Goal: Transaction & Acquisition: Purchase product/service

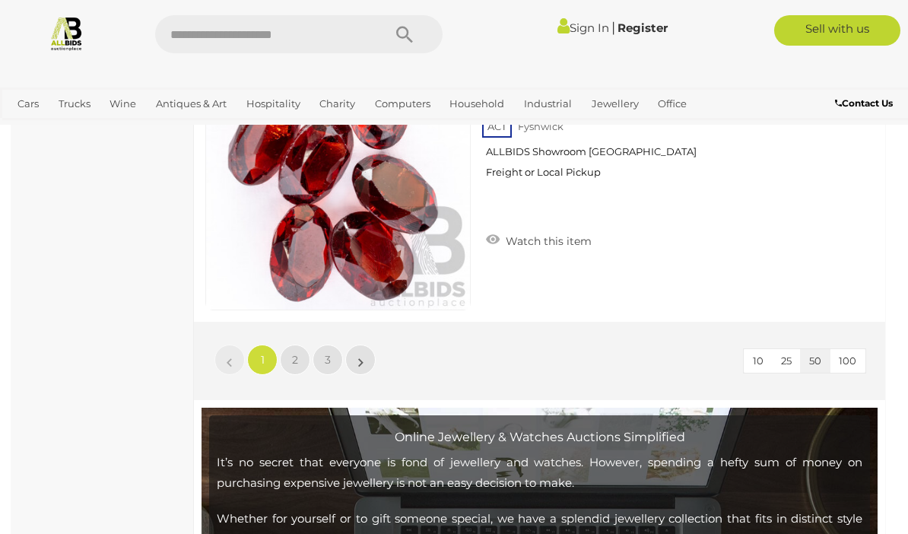
scroll to position [14727, 0]
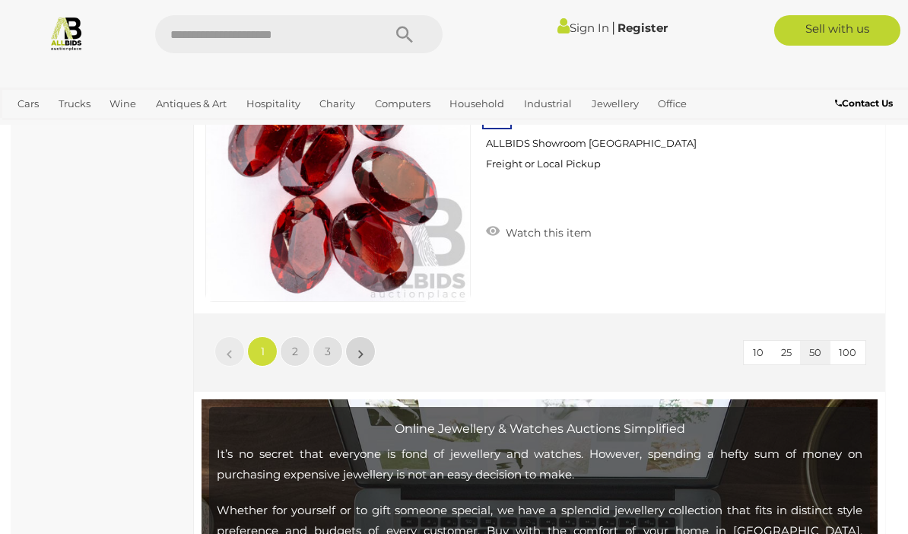
click at [372, 357] on link "»" at bounding box center [360, 351] width 30 height 30
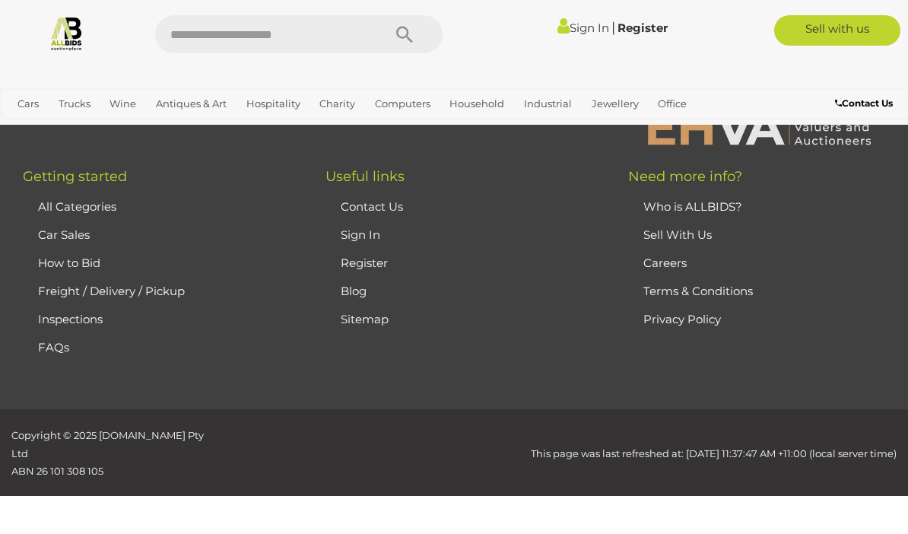
scroll to position [370, 0]
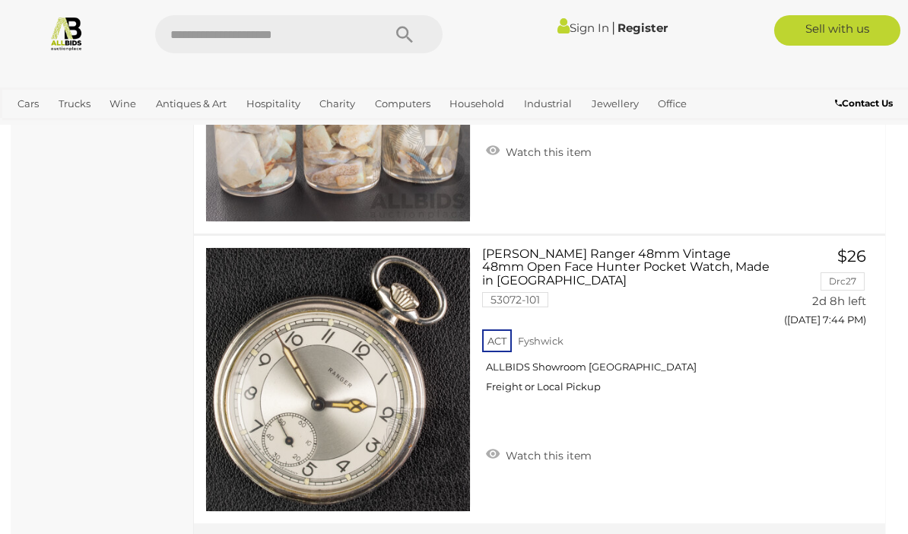
scroll to position [14552, 0]
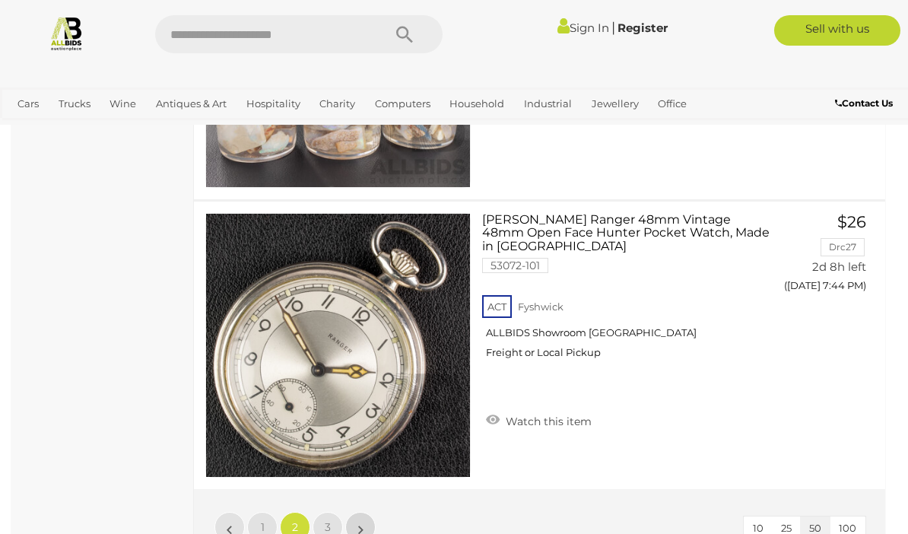
click at [365, 533] on link "»" at bounding box center [360, 527] width 30 height 30
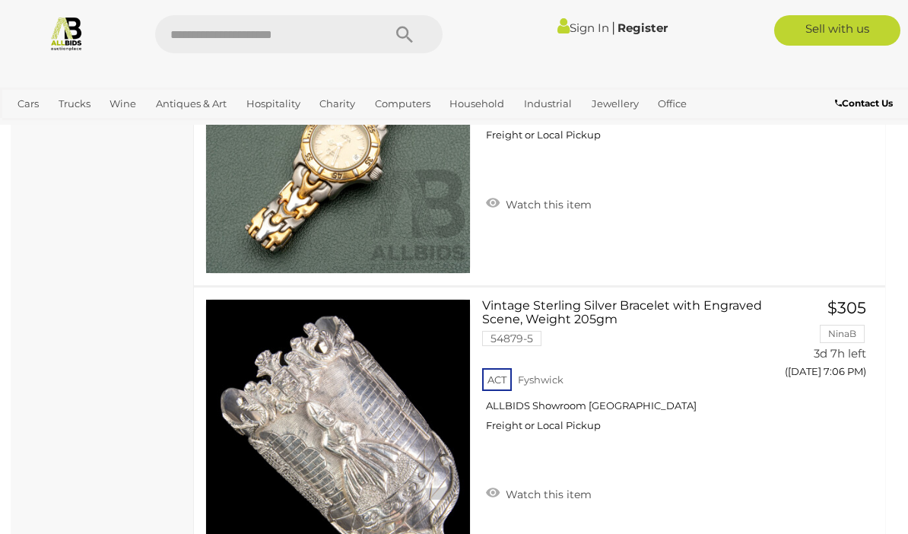
scroll to position [4700, 0]
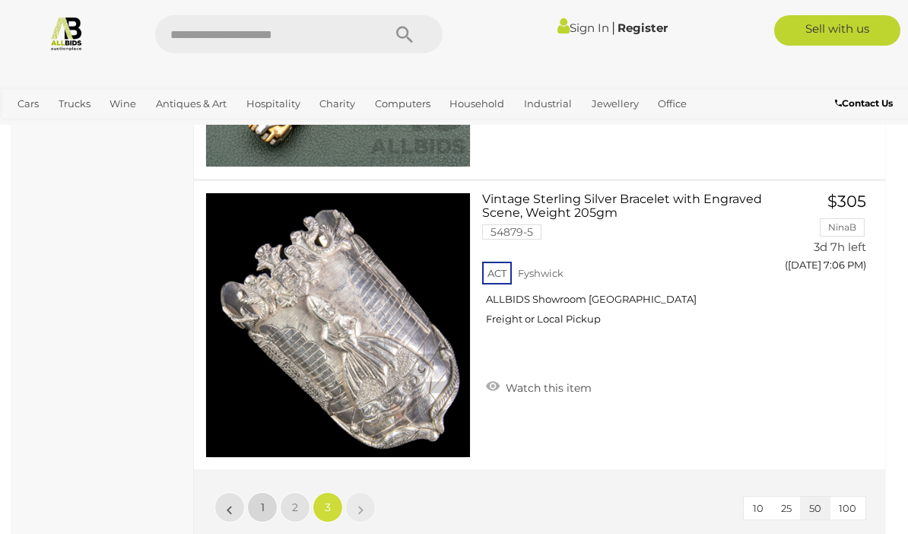
click at [258, 505] on link "1" at bounding box center [262, 507] width 30 height 30
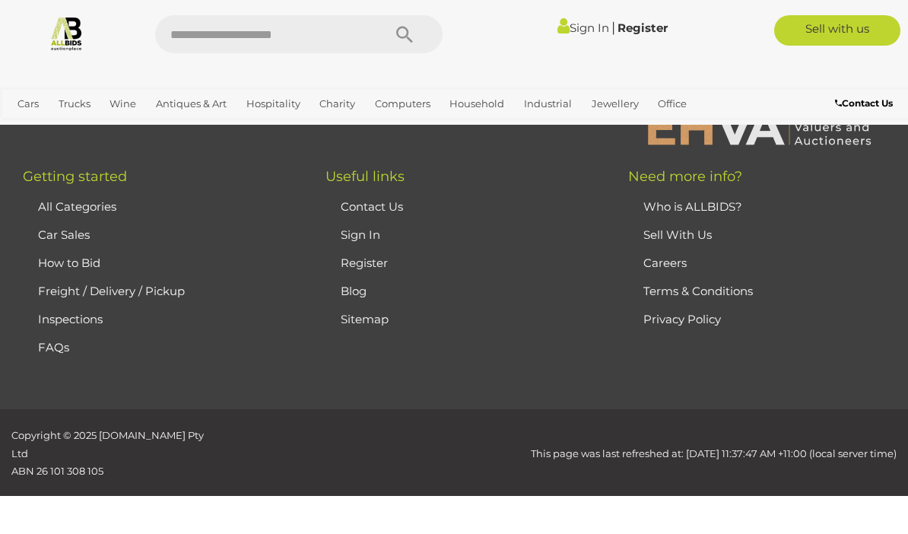
scroll to position [370, 0]
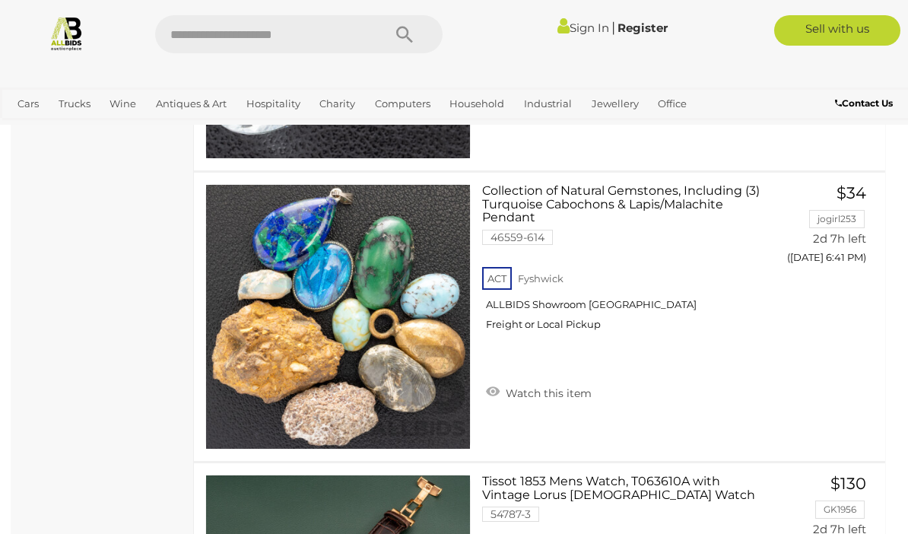
scroll to position [4430, 0]
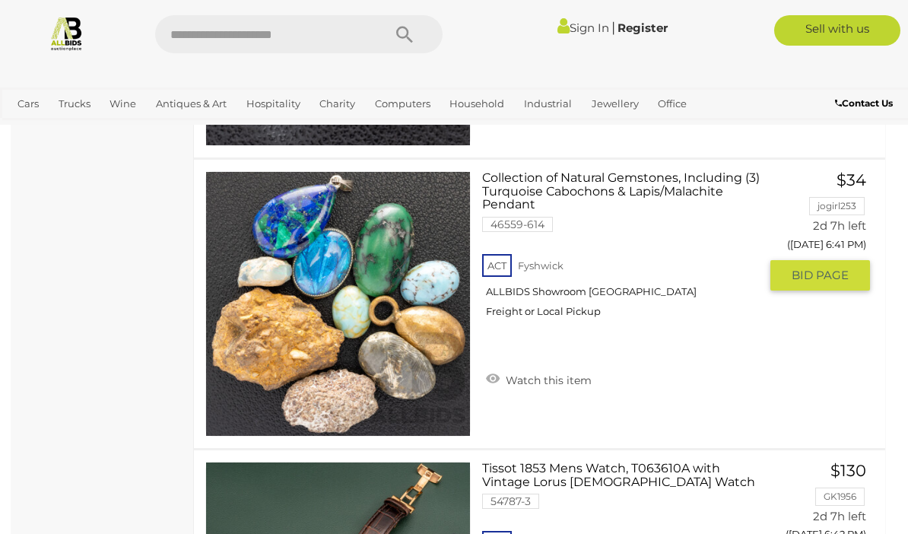
click at [605, 188] on link "Collection of Natural Gemstones, Including (3) Turquoise Cabochons & Lapis/Mala…" at bounding box center [626, 250] width 265 height 158
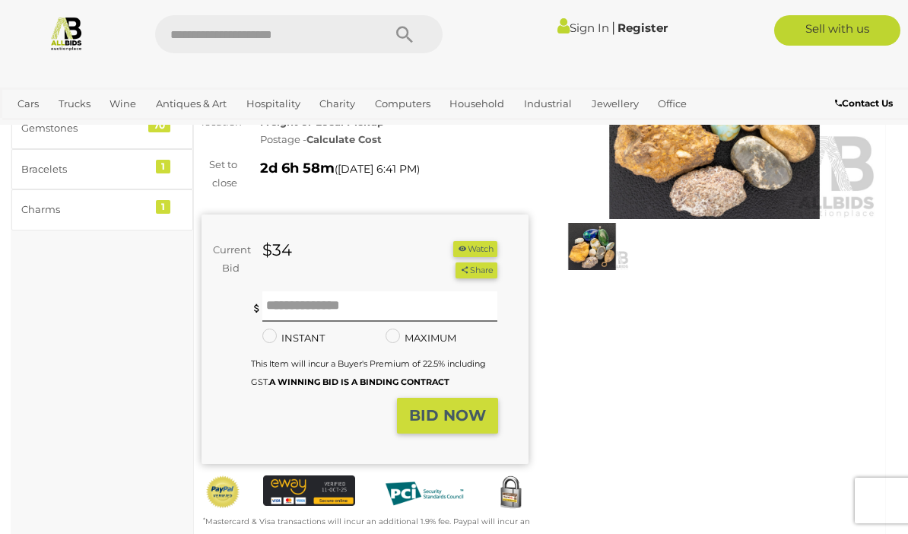
scroll to position [185, 0]
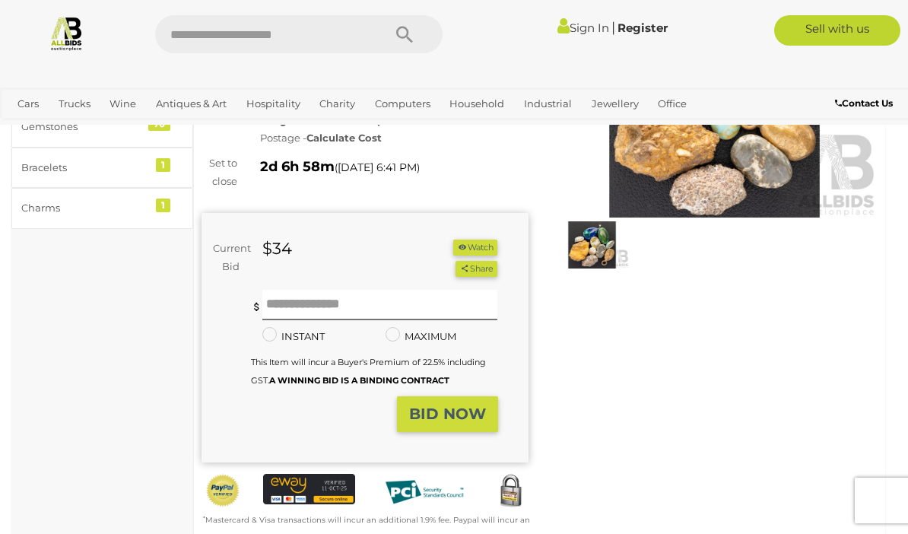
click at [561, 173] on img at bounding box center [714, 112] width 327 height 211
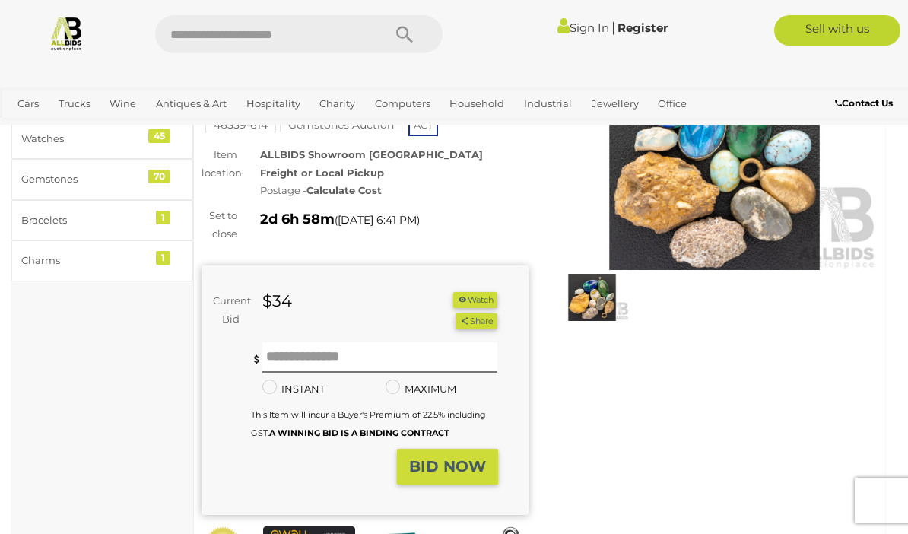
scroll to position [130, 0]
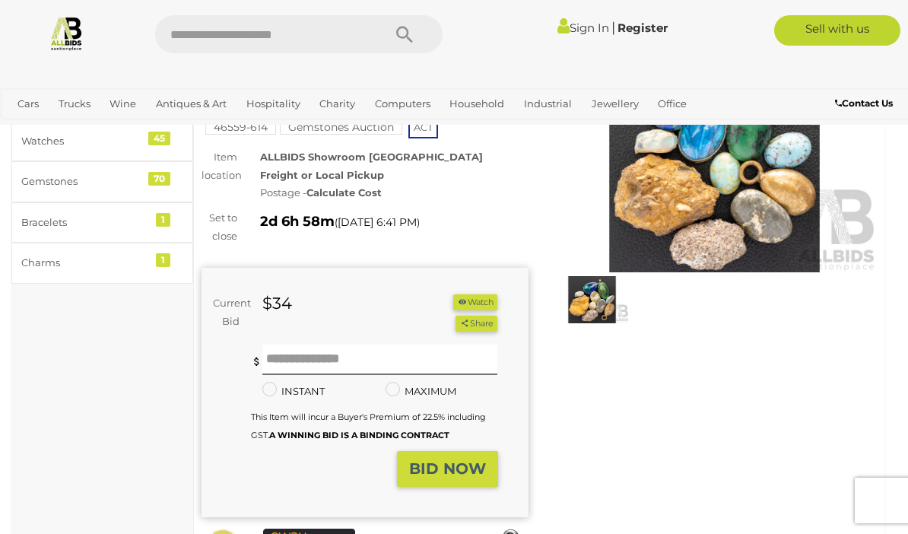
click at [70, 29] on img at bounding box center [67, 33] width 36 height 36
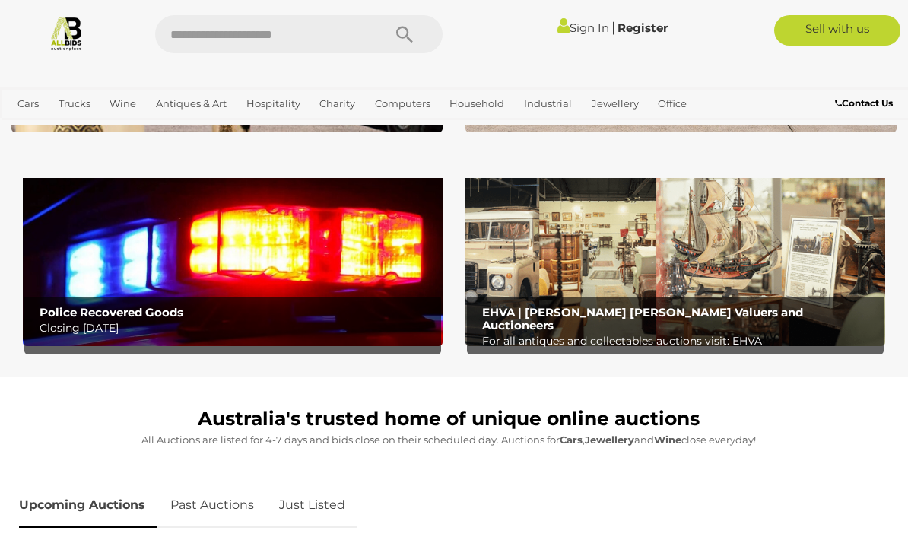
scroll to position [427, 0]
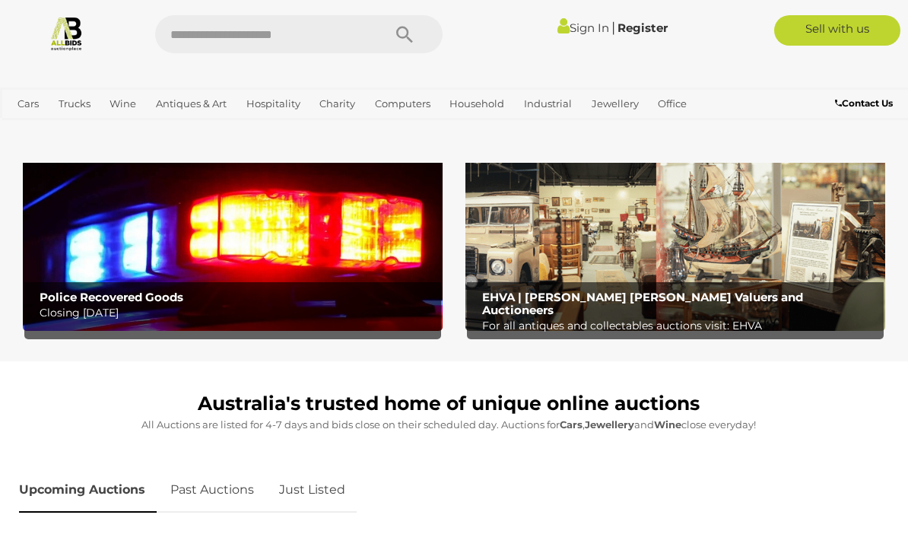
click at [297, 253] on img at bounding box center [233, 239] width 420 height 183
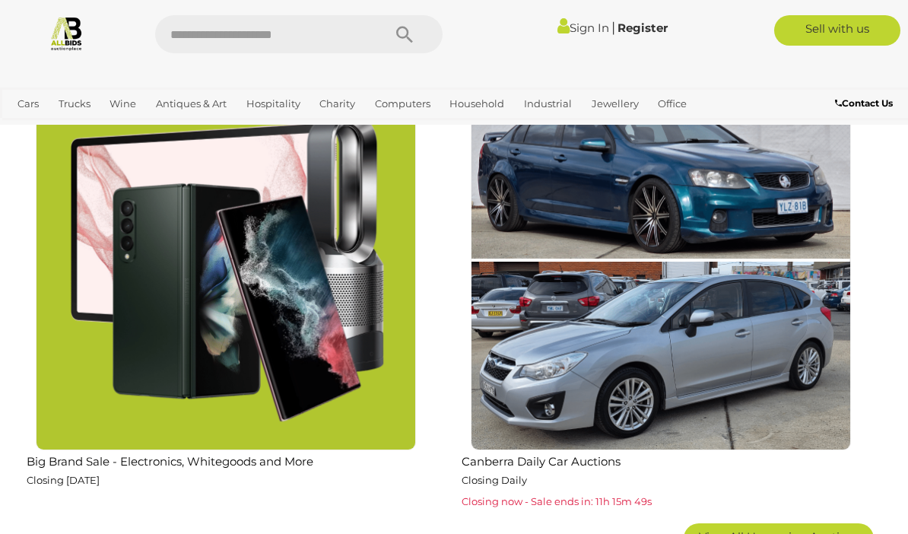
scroll to position [2311, 0]
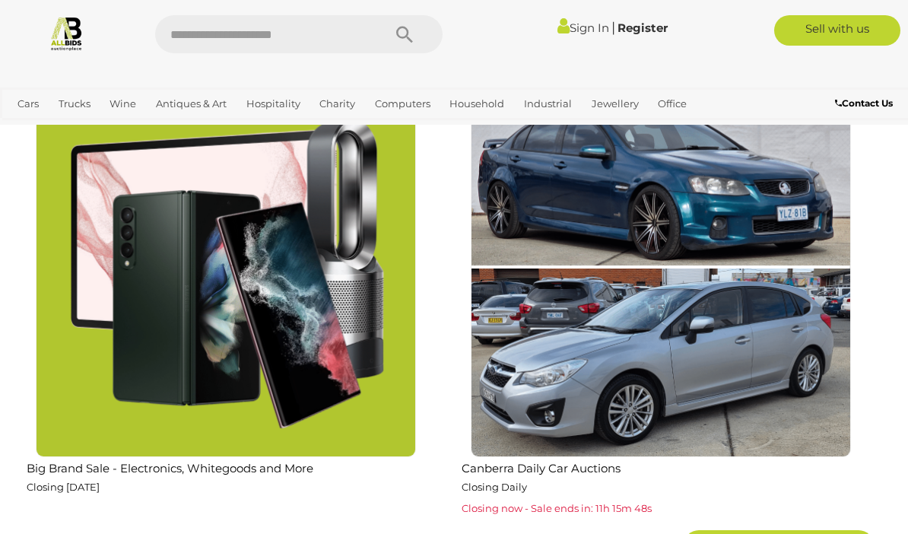
click at [305, 321] on img at bounding box center [226, 267] width 380 height 380
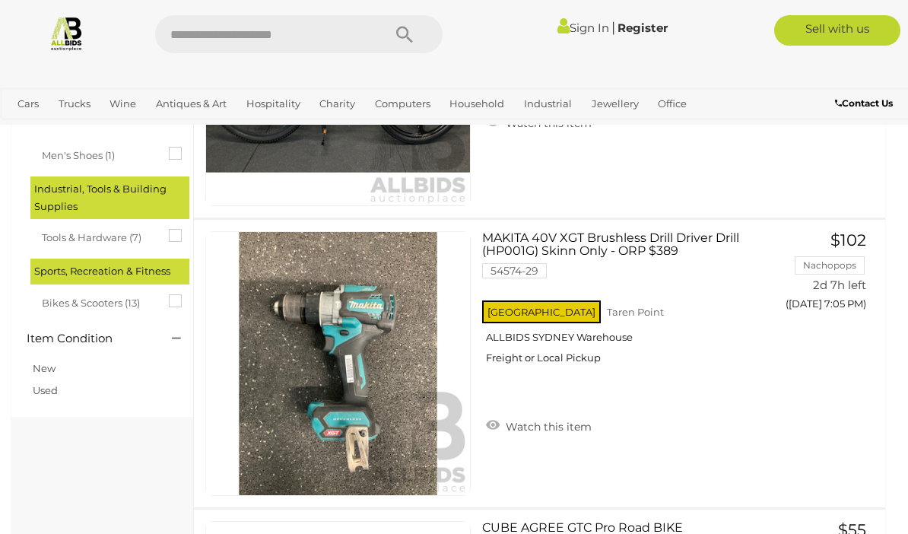
scroll to position [457, 0]
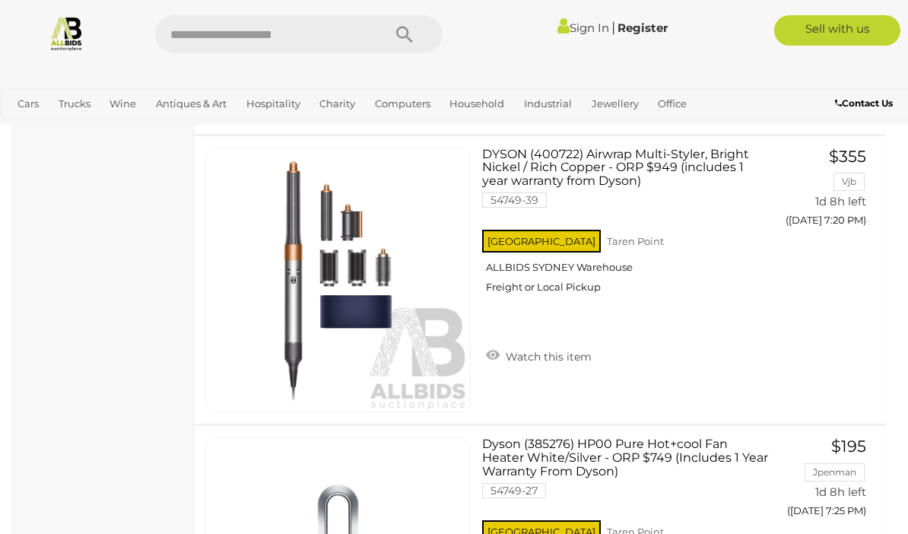
scroll to position [966, 0]
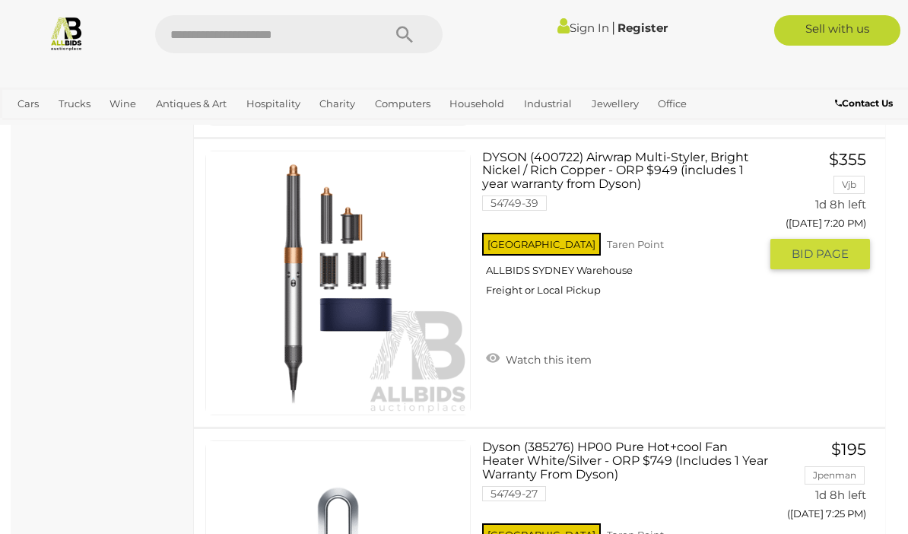
click at [863, 256] on button "GO TO BID PAGE" at bounding box center [820, 254] width 100 height 30
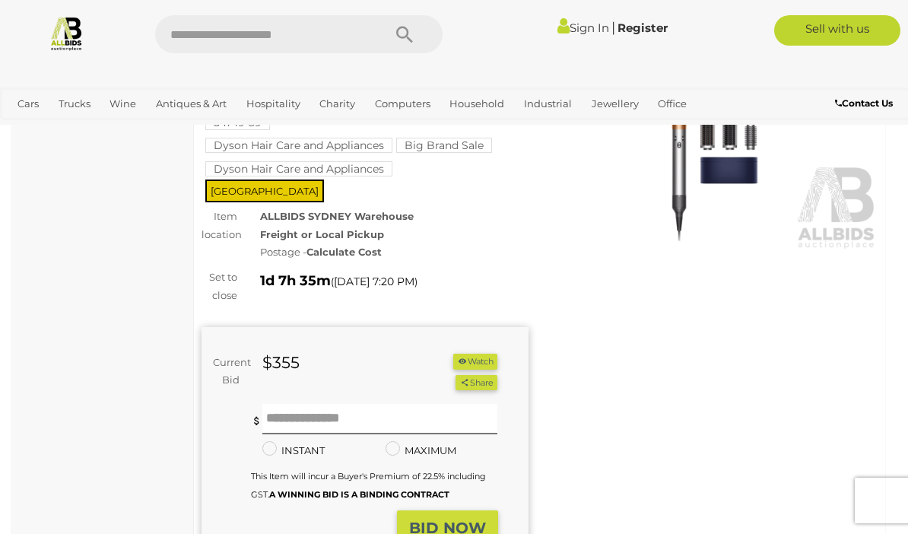
scroll to position [168, 0]
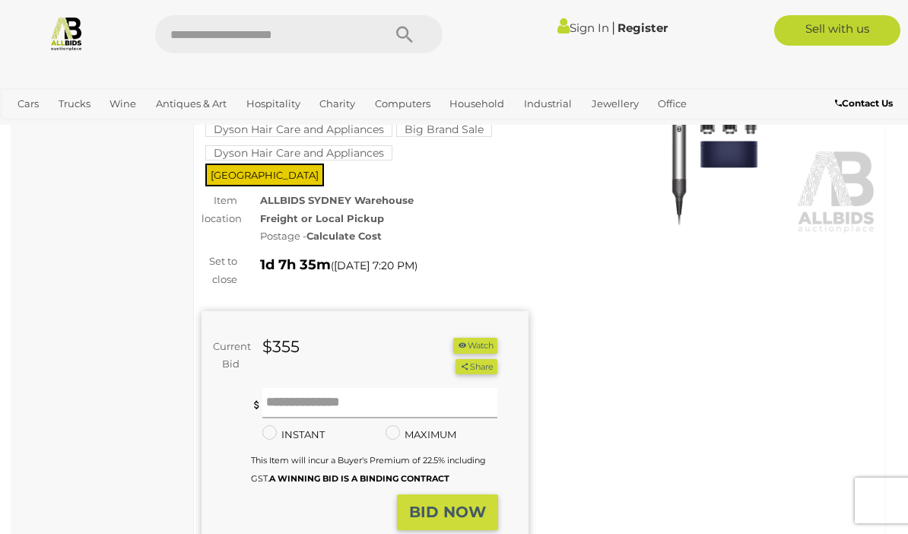
click at [424, 388] on input "text" at bounding box center [380, 403] width 236 height 30
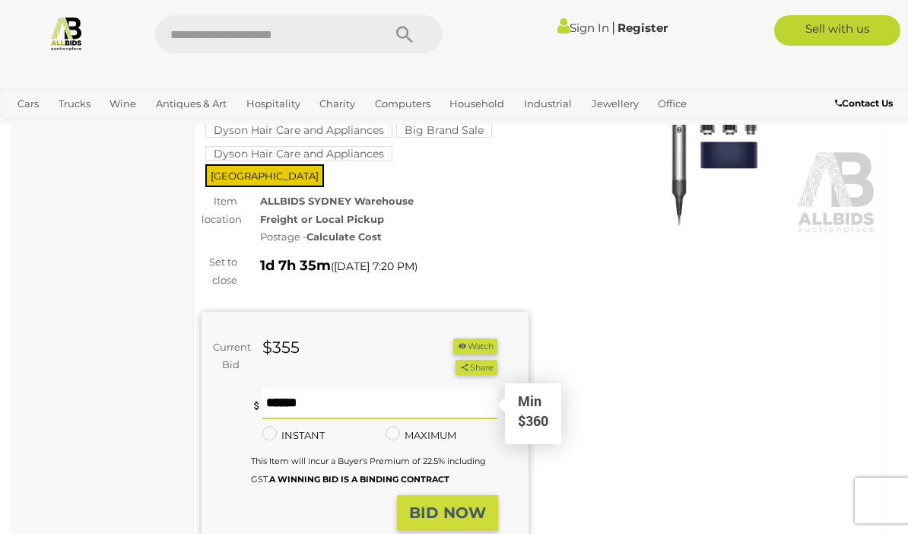
type input "***"
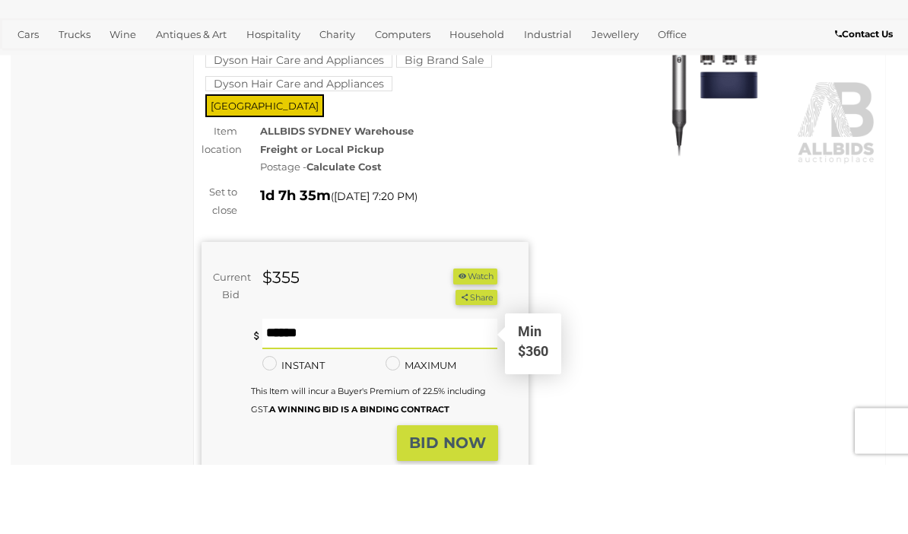
click at [463, 495] on button "BID NOW" at bounding box center [447, 513] width 101 height 36
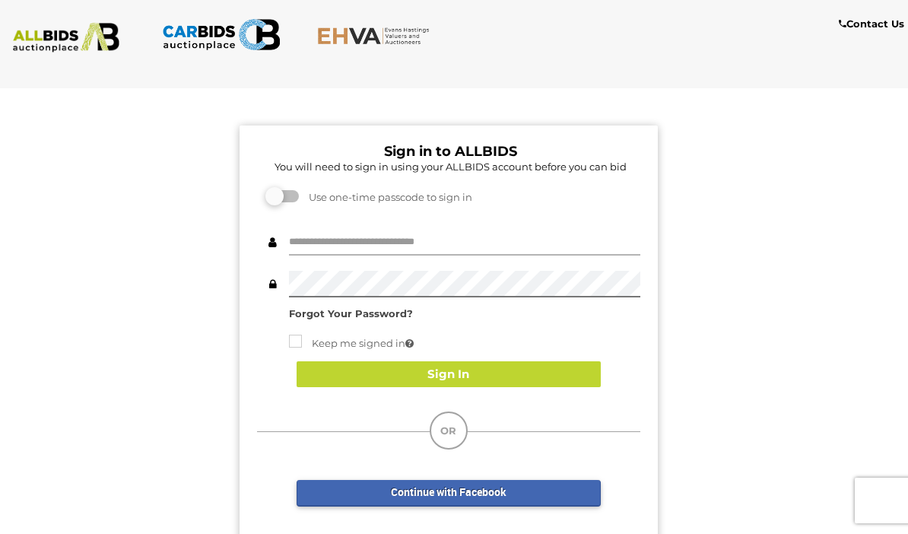
click at [538, 236] on input "text" at bounding box center [464, 242] width 351 height 27
type input "**********"
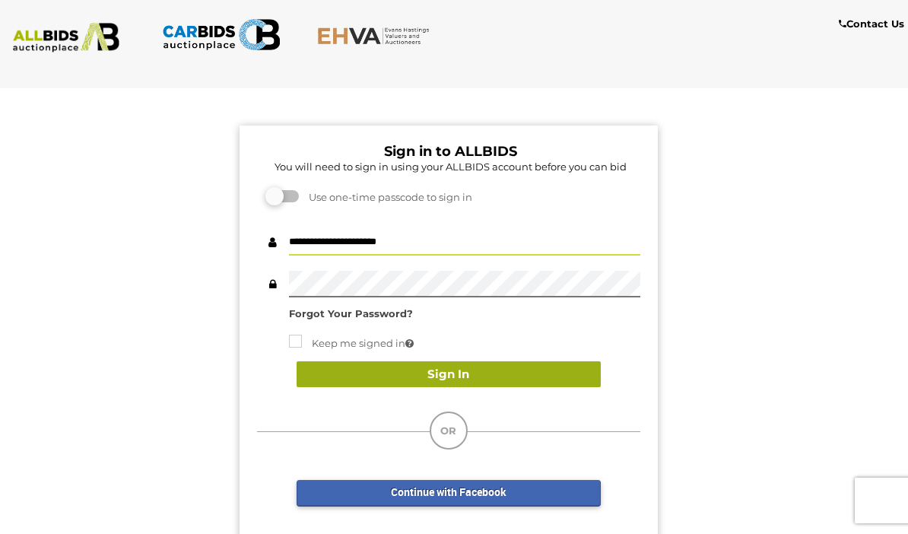
click at [551, 372] on button "Sign In" at bounding box center [449, 374] width 304 height 27
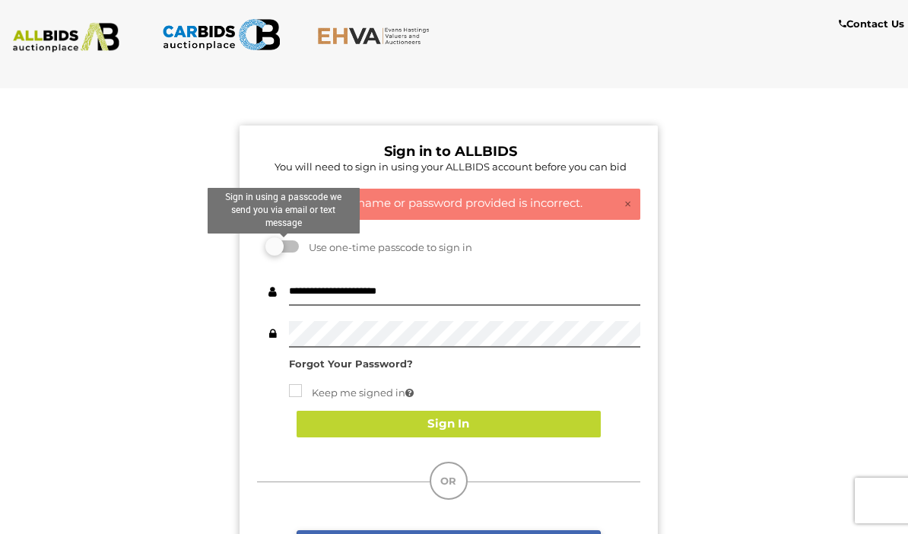
click at [287, 251] on label at bounding box center [283, 246] width 30 height 12
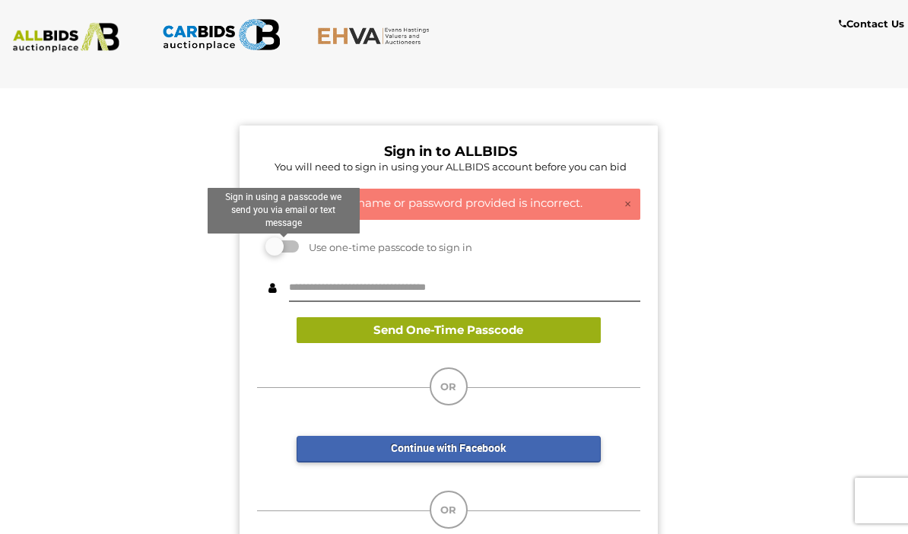
click at [511, 329] on button "Send One-Time Passcode" at bounding box center [449, 330] width 304 height 27
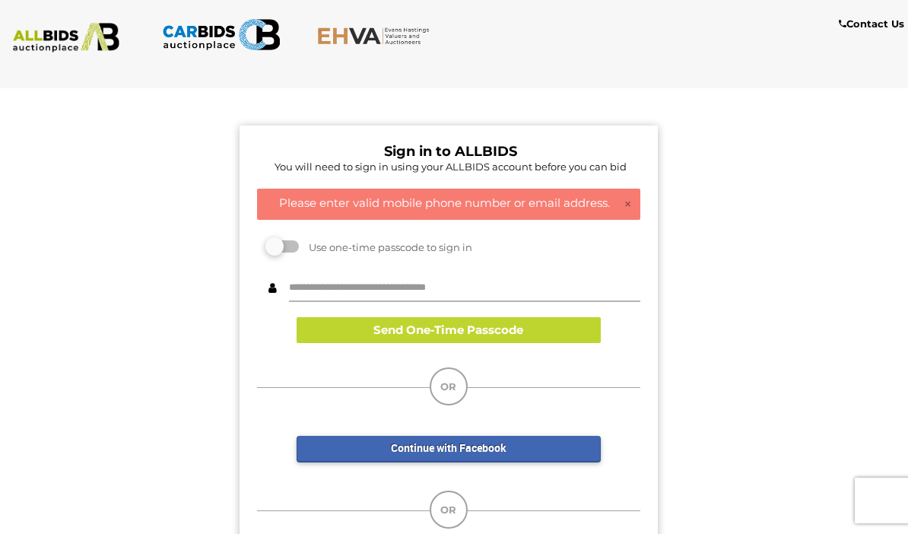
click at [510, 289] on input "text" at bounding box center [464, 288] width 351 height 27
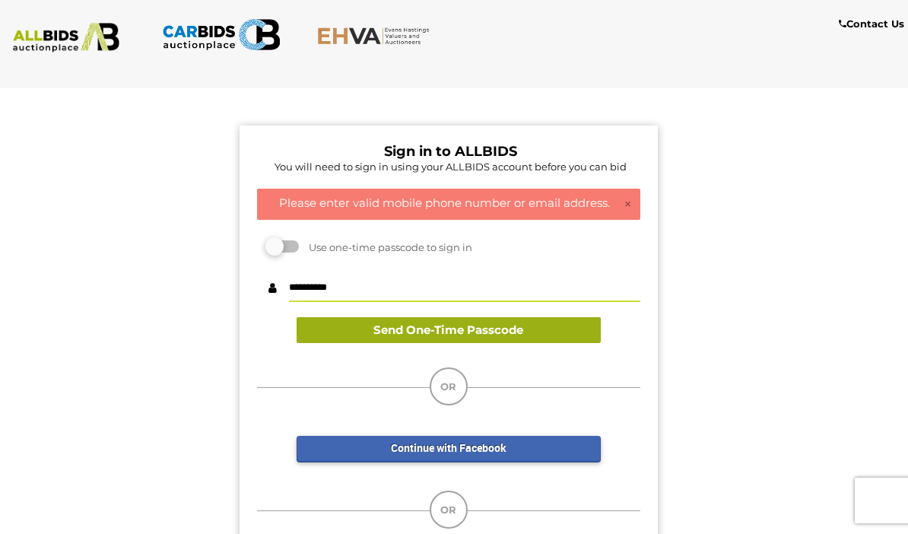
type input "**********"
click at [491, 323] on button "Send One-Time Passcode" at bounding box center [449, 330] width 304 height 27
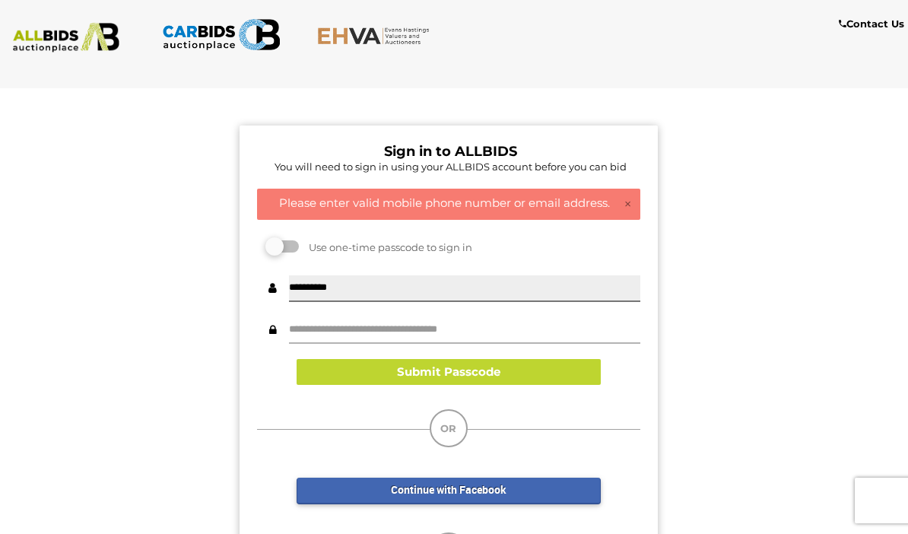
click at [507, 322] on input "text" at bounding box center [464, 330] width 351 height 27
click at [475, 331] on input "text" at bounding box center [464, 330] width 351 height 27
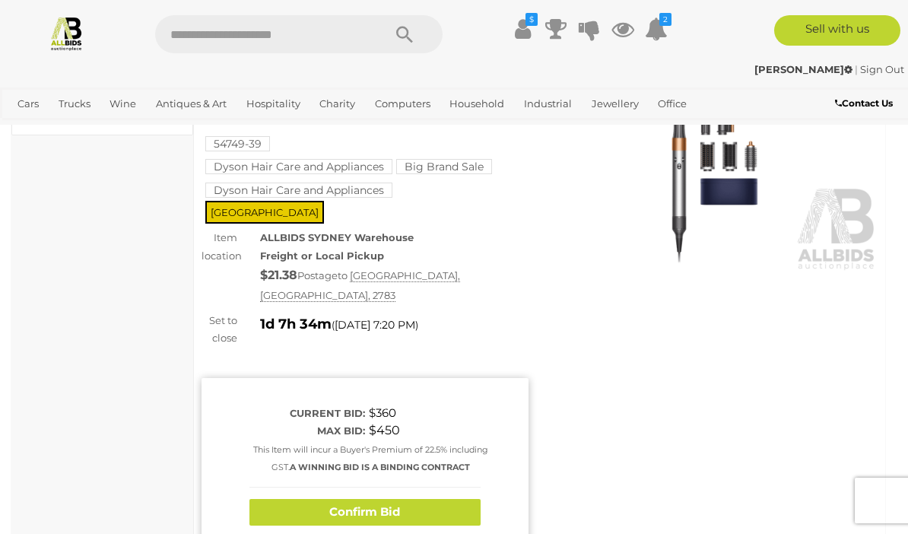
scroll to position [136, 0]
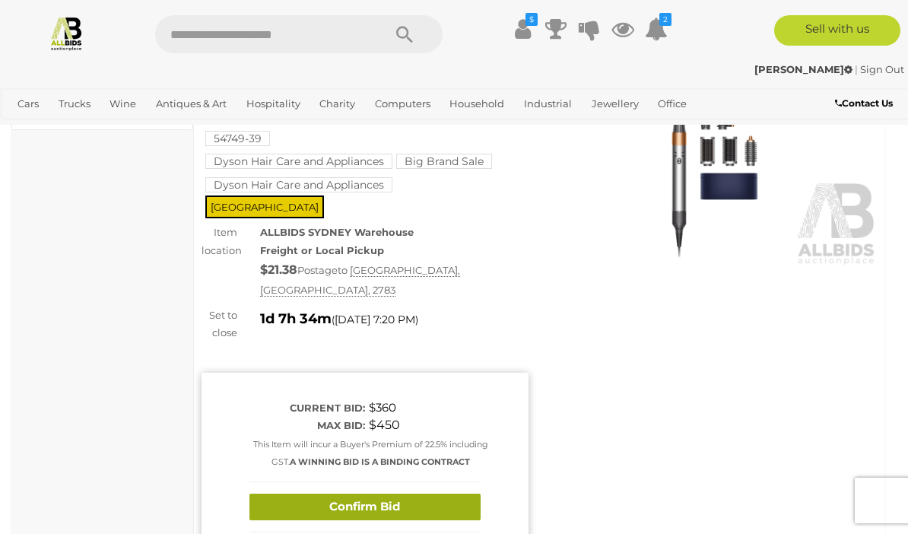
click at [459, 494] on button "Confirm Bid" at bounding box center [364, 507] width 231 height 27
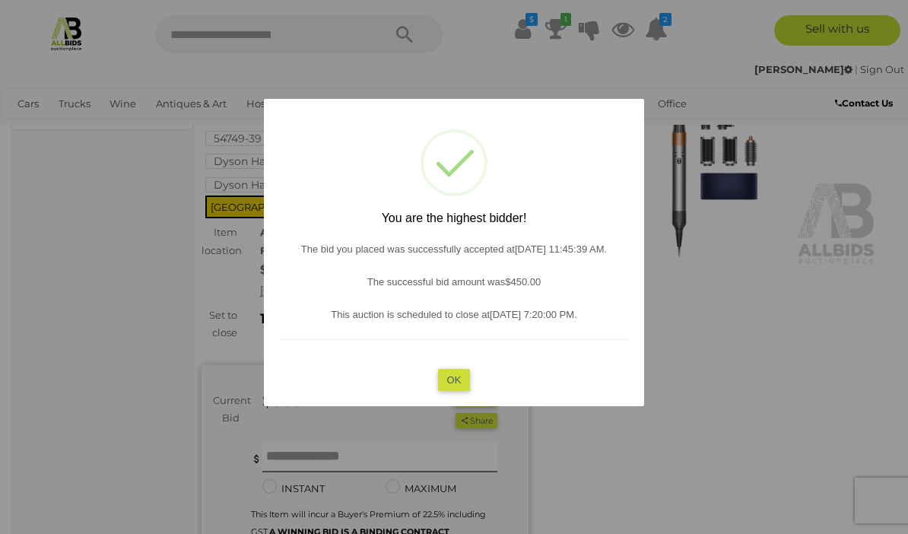
click at [456, 391] on button "OK" at bounding box center [454, 380] width 33 height 22
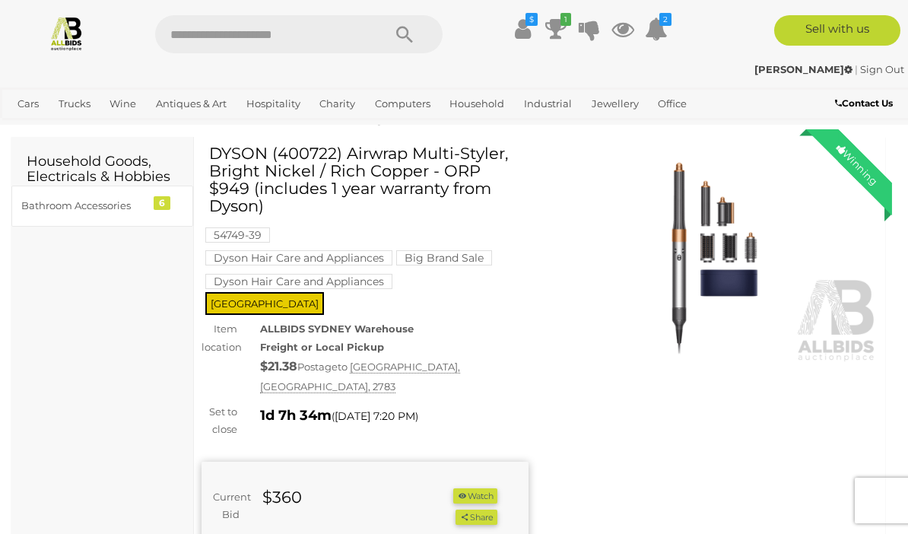
scroll to position [0, 0]
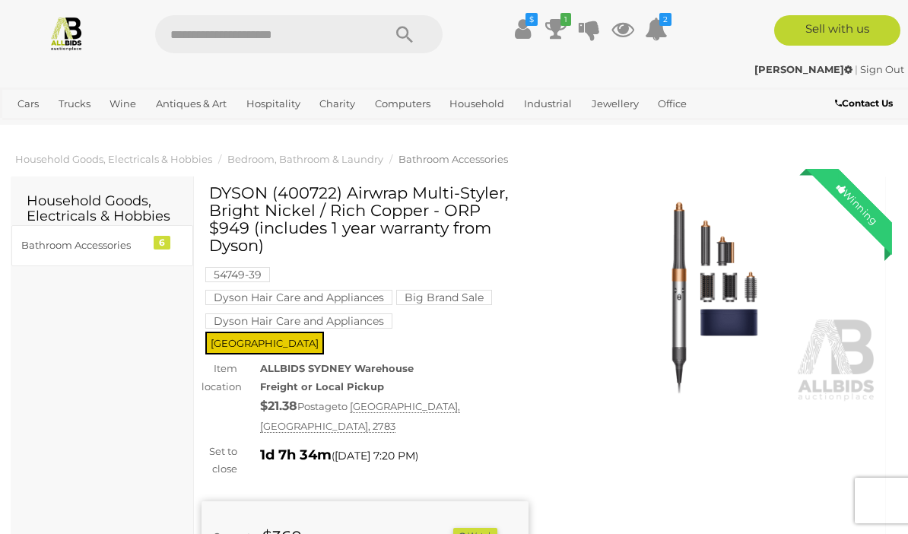
click at [134, 205] on h2 "Household Goods, Electricals & Hobbies" at bounding box center [102, 209] width 151 height 30
click at [118, 250] on div "Bathroom Accessories" at bounding box center [83, 245] width 125 height 17
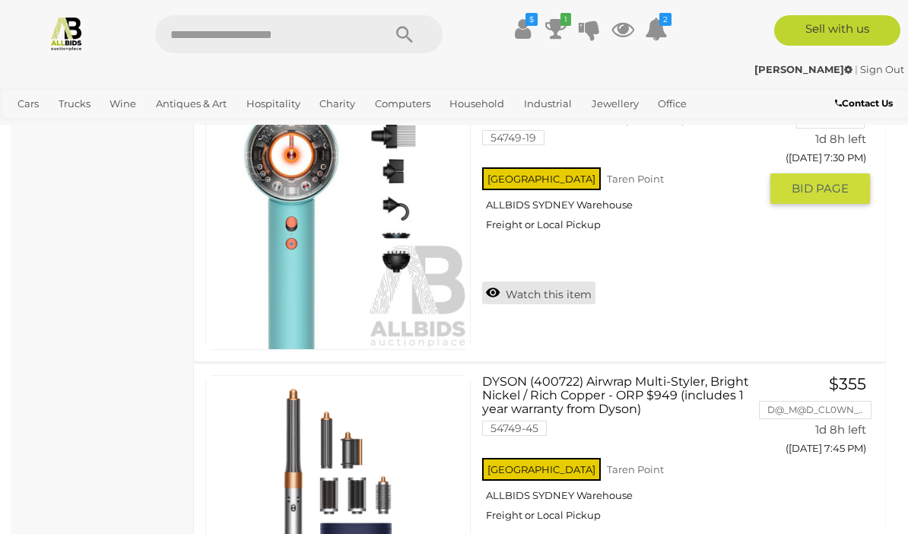
scroll to position [905, 0]
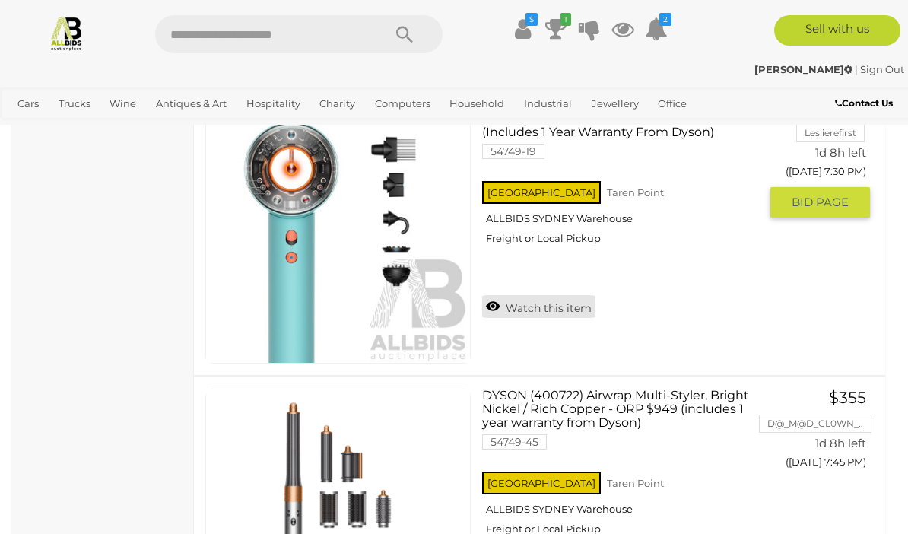
click at [517, 297] on link "Watch this item" at bounding box center [538, 306] width 113 height 23
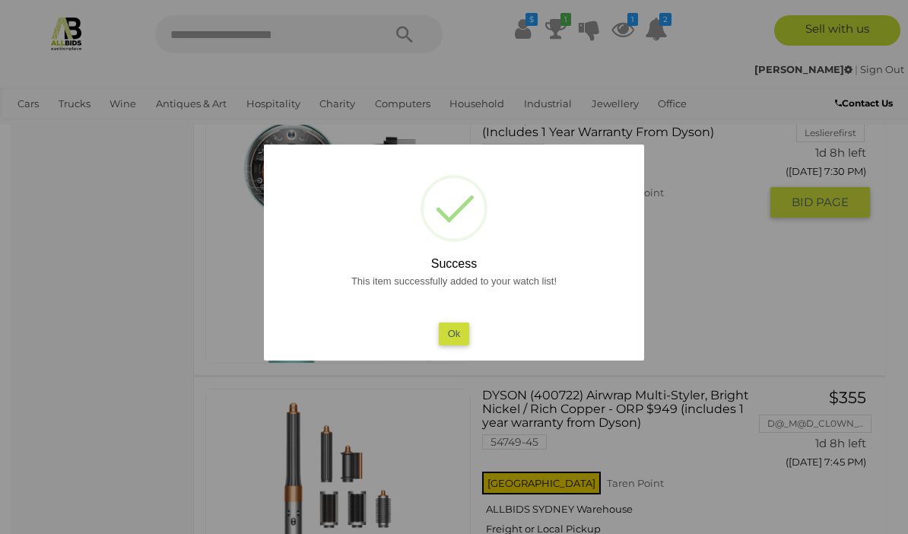
click at [463, 333] on button "Ok" at bounding box center [454, 333] width 31 height 22
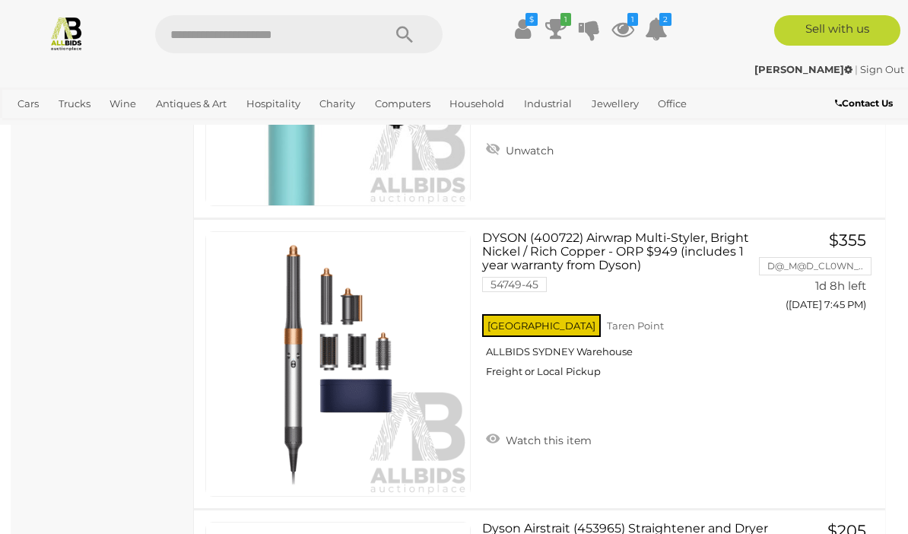
scroll to position [1062, 0]
click at [535, 145] on link "Unwatch" at bounding box center [519, 149] width 75 height 23
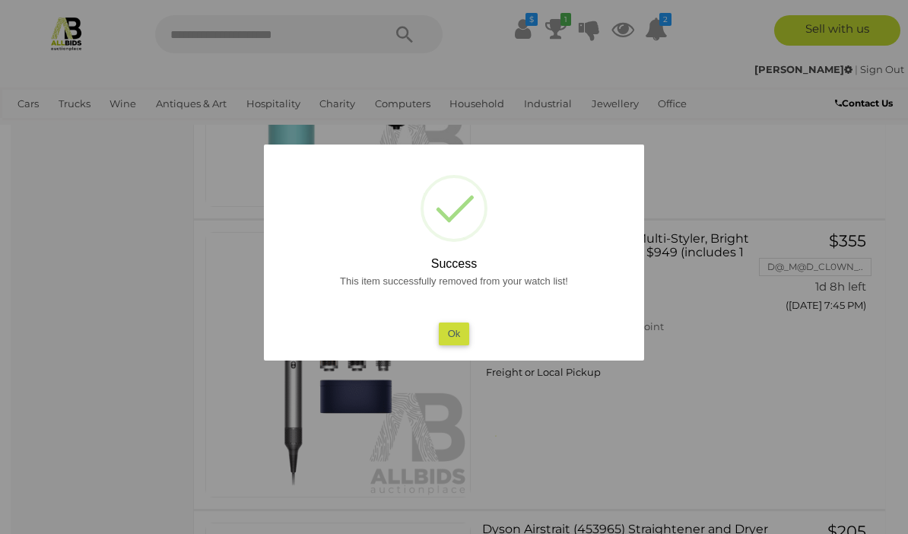
click at [461, 336] on button "Ok" at bounding box center [454, 333] width 31 height 22
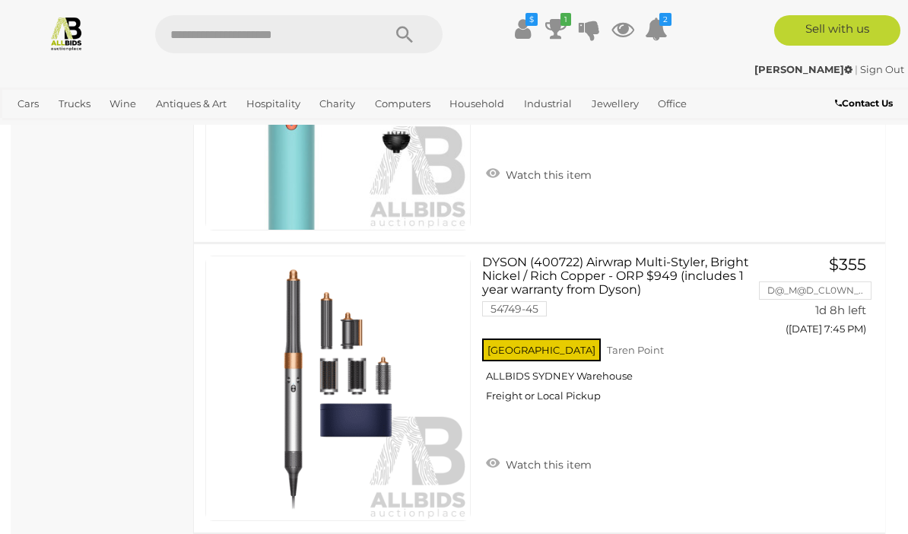
scroll to position [1059, 0]
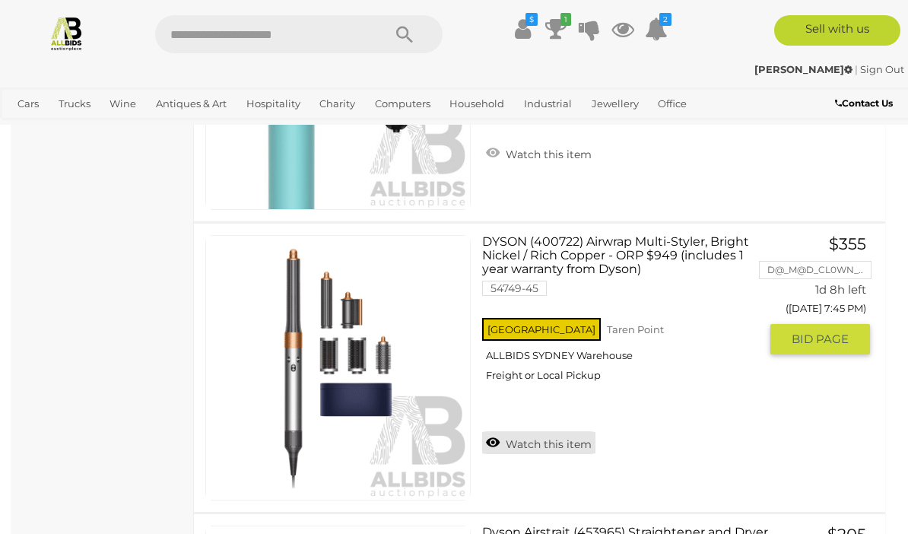
click at [559, 432] on link "Watch this item" at bounding box center [538, 442] width 113 height 23
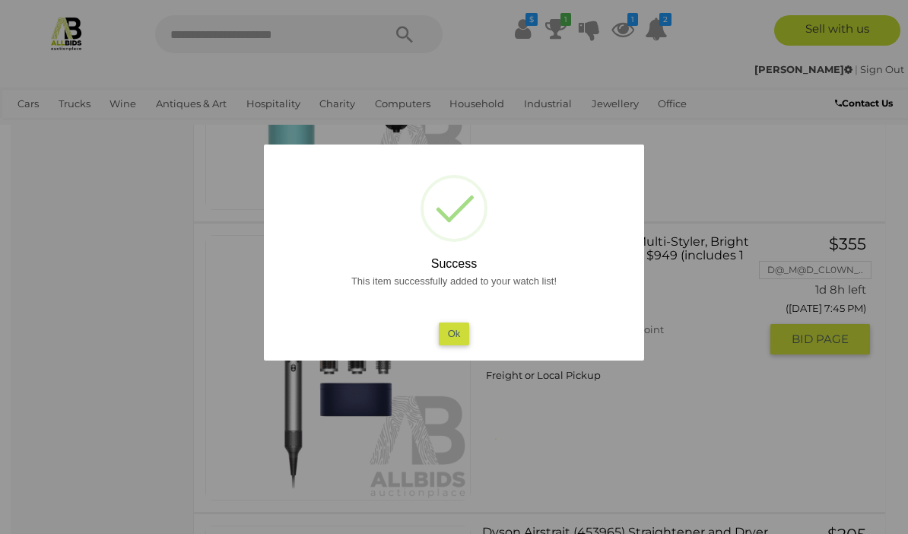
click at [458, 345] on button "Ok" at bounding box center [454, 333] width 31 height 22
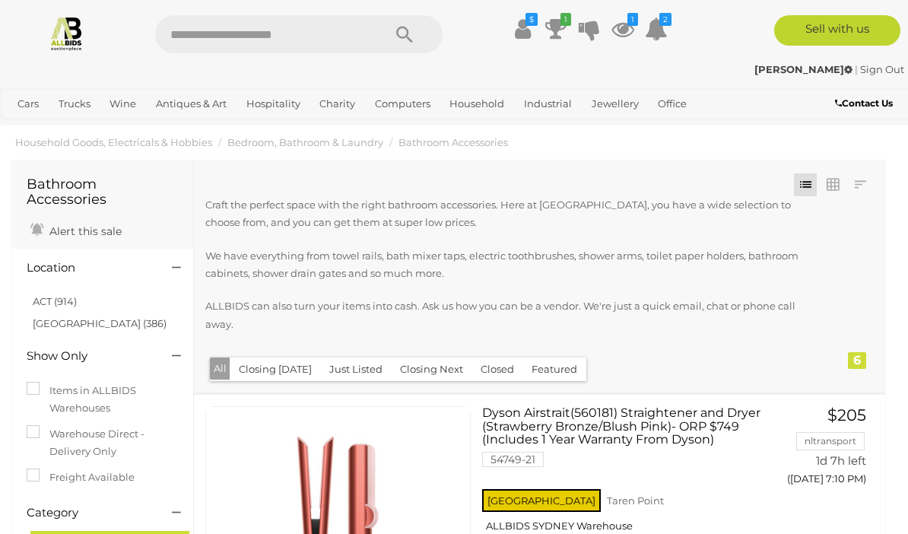
scroll to position [0, 0]
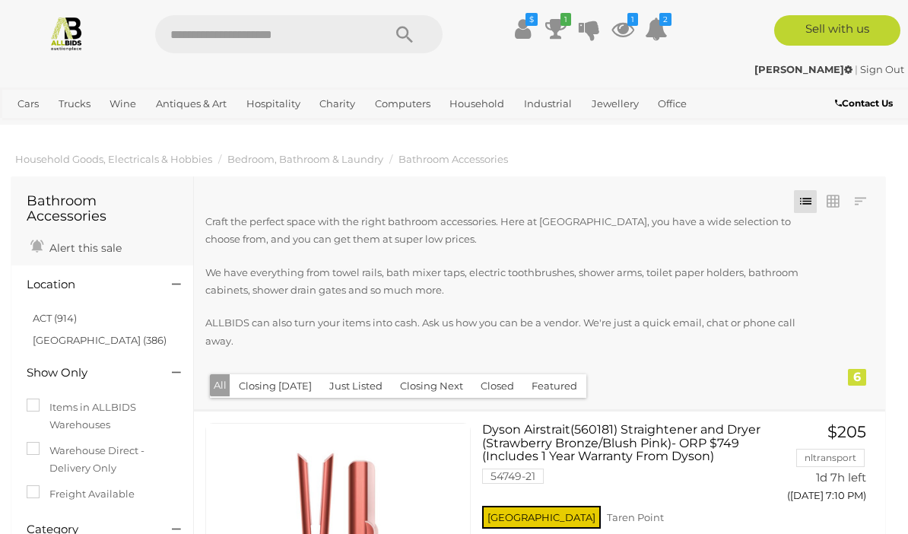
click at [78, 36] on img at bounding box center [67, 33] width 36 height 36
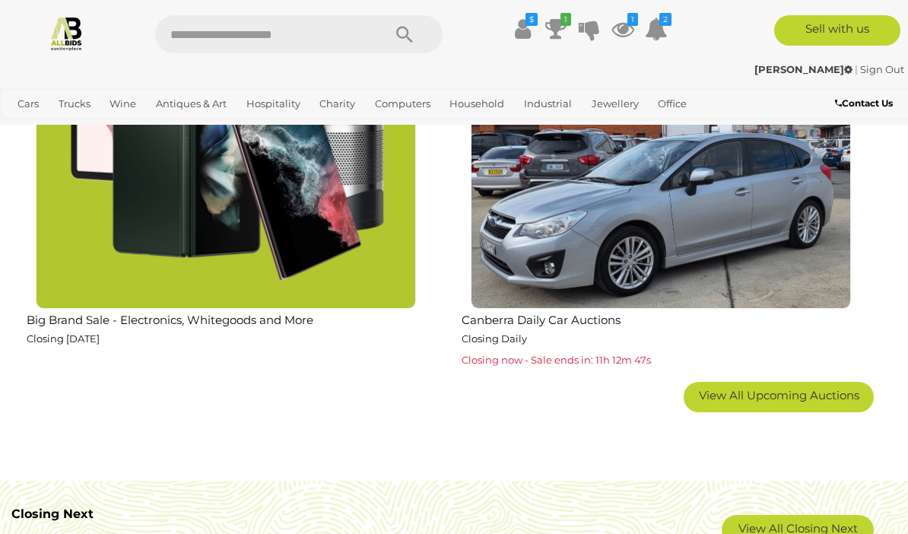
scroll to position [2458, 0]
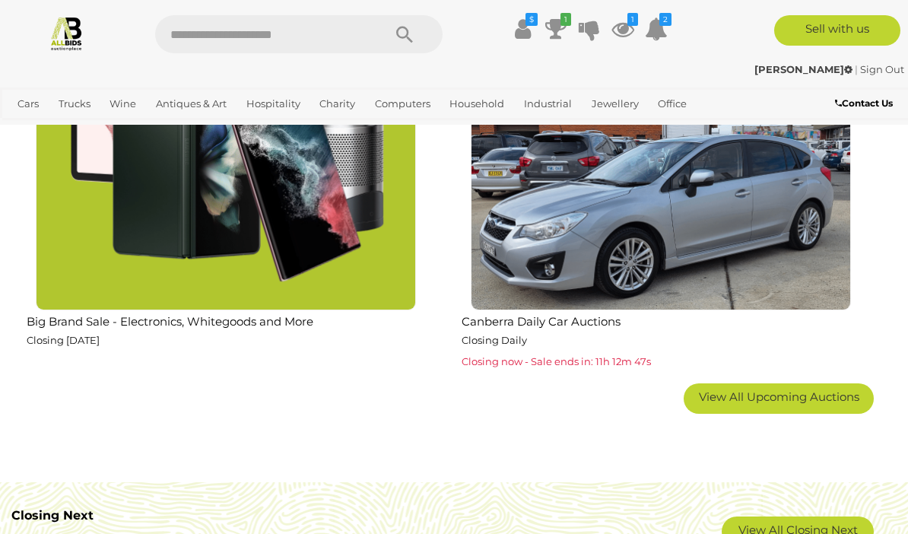
click at [271, 221] on img at bounding box center [226, 120] width 380 height 380
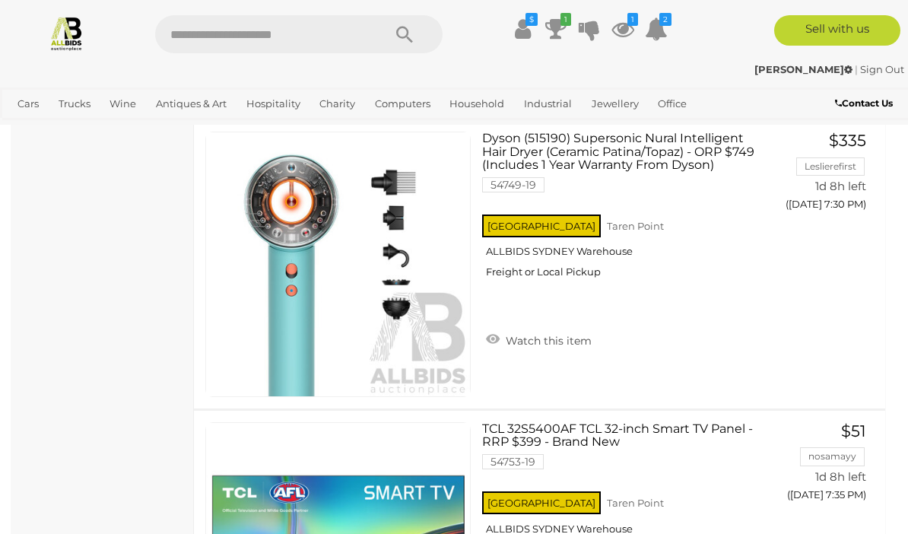
scroll to position [1548, 0]
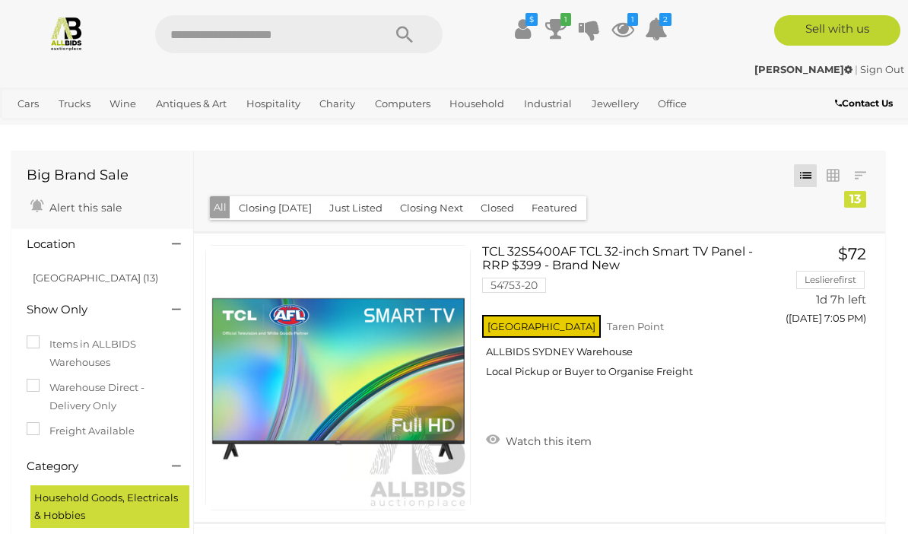
click at [69, 35] on img at bounding box center [67, 33] width 36 height 36
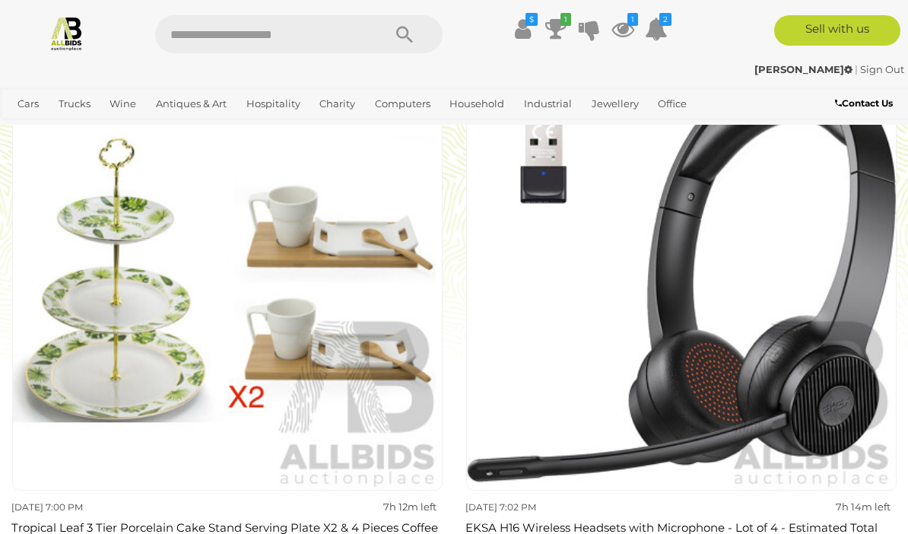
scroll to position [3001, 0]
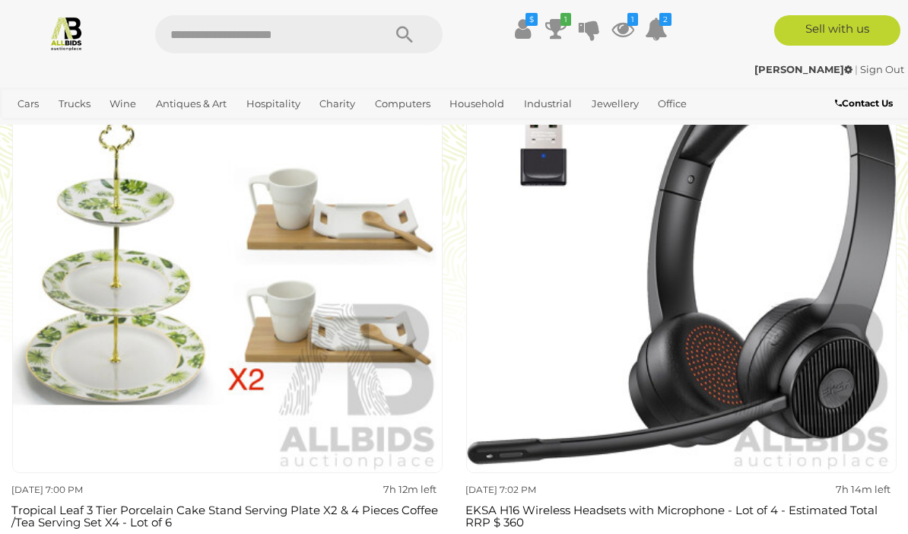
click at [818, 411] on img at bounding box center [681, 258] width 430 height 430
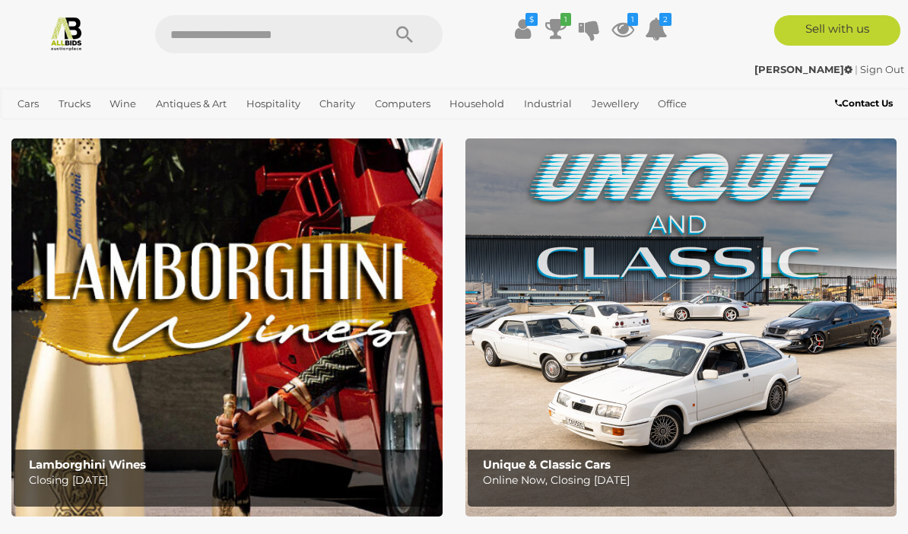
scroll to position [0, 0]
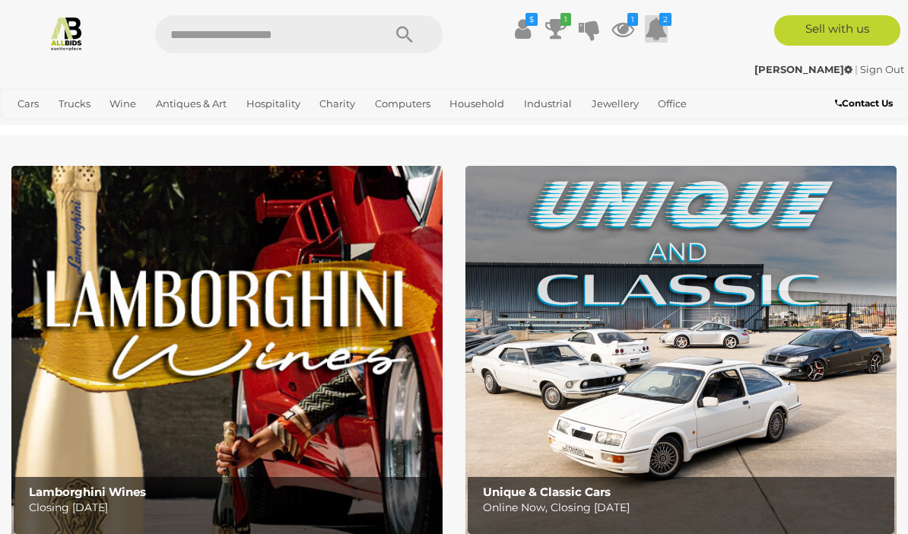
click at [660, 30] on icon at bounding box center [656, 28] width 23 height 27
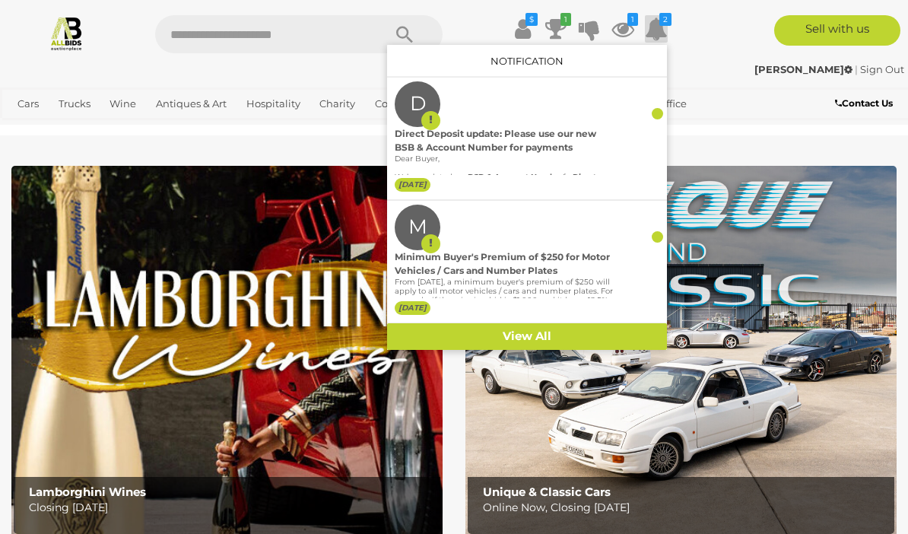
click at [745, 100] on ul "Cars Closing on Weekdays View All Cars Auctions" at bounding box center [378, 104] width 734 height 27
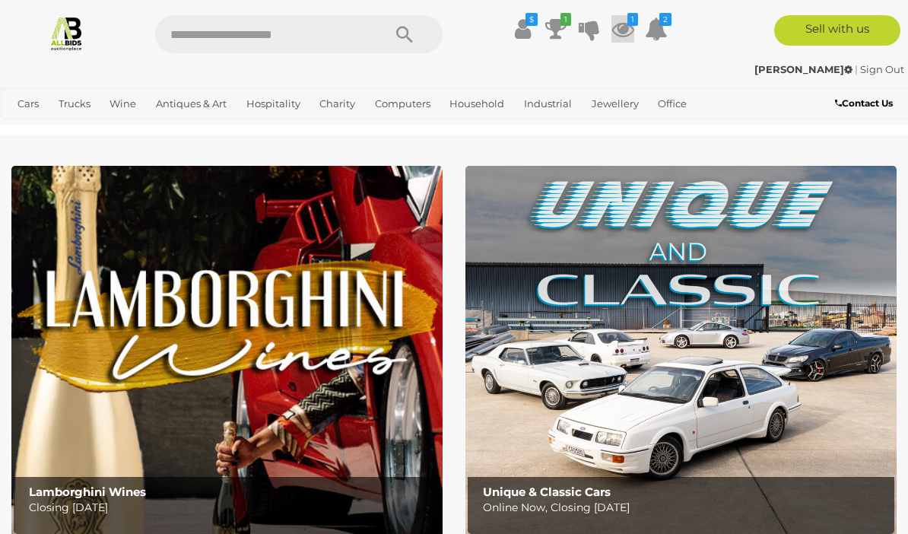
click at [630, 30] on icon at bounding box center [623, 28] width 23 height 27
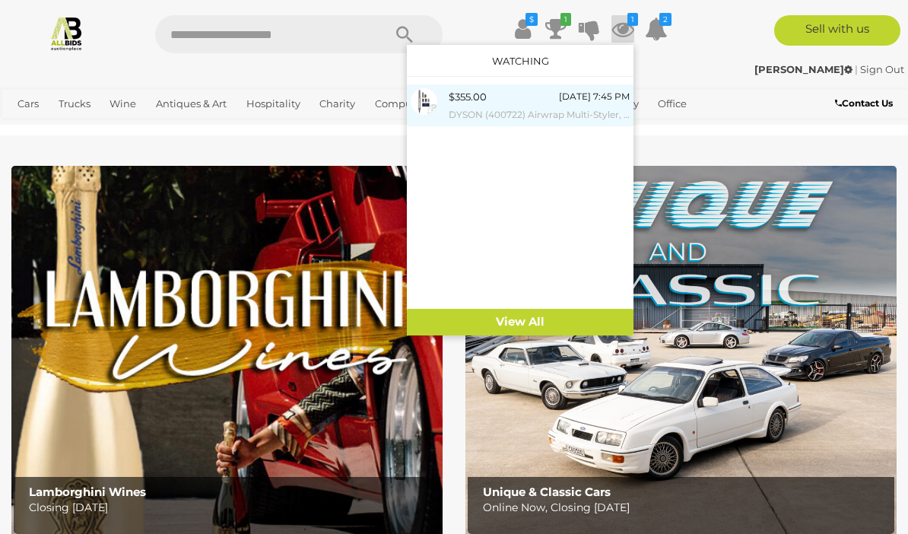
click at [554, 111] on small "DYSON (400722) Airwrap Multi-Styler, Bright Nickel / Rich Copper - ORP $949 (in…" at bounding box center [539, 114] width 181 height 17
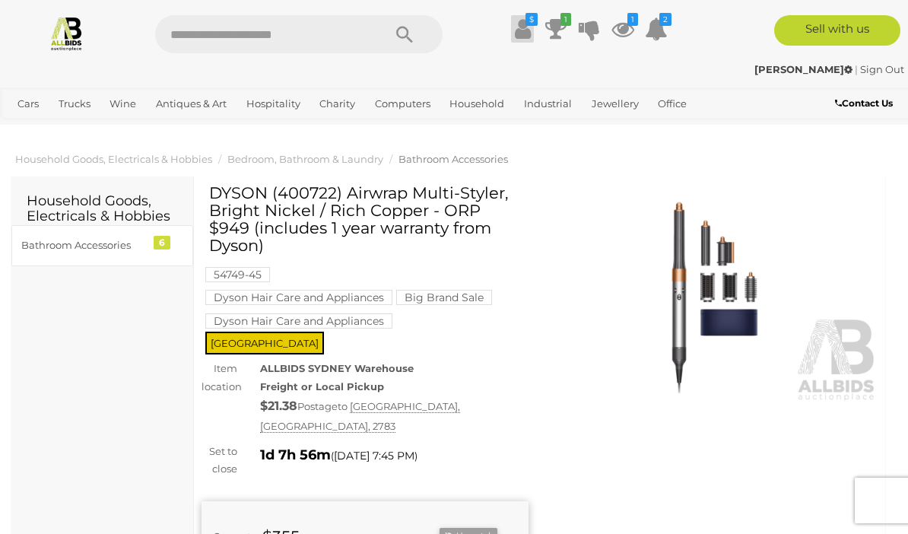
click at [531, 35] on link "$" at bounding box center [522, 28] width 23 height 27
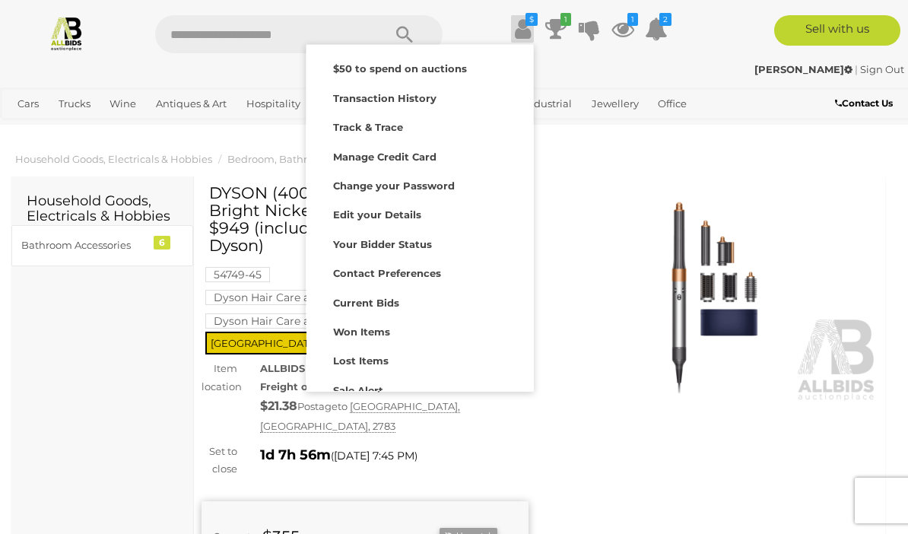
click at [620, 173] on div at bounding box center [454, 267] width 908 height 534
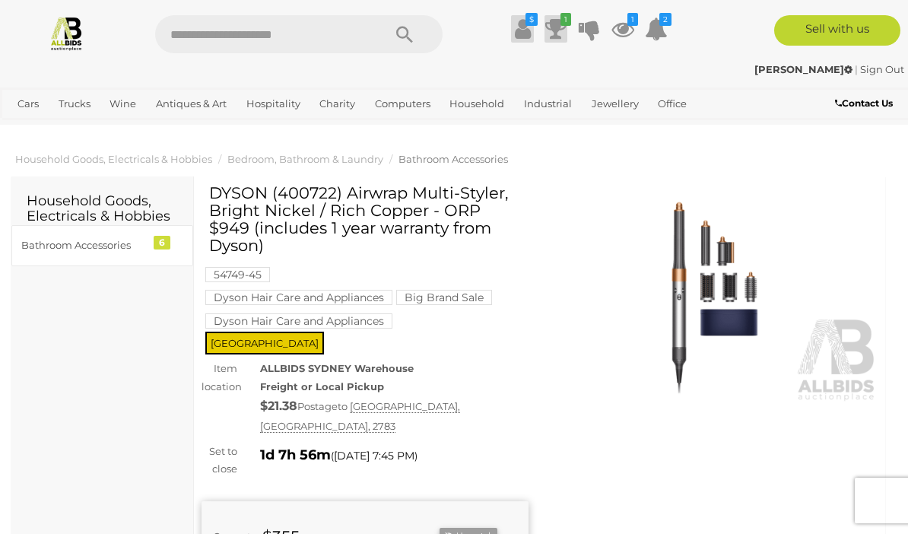
click at [564, 28] on icon at bounding box center [555, 28] width 21 height 27
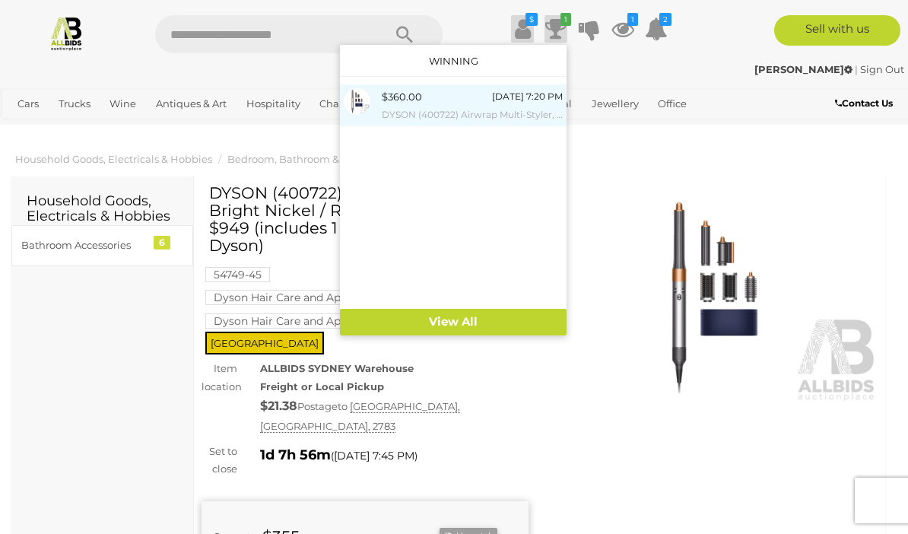
click at [486, 113] on small "DYSON (400722) Airwrap Multi-Styler, Bright Nickel / Rich Copper - ORP $949 (in…" at bounding box center [472, 114] width 181 height 17
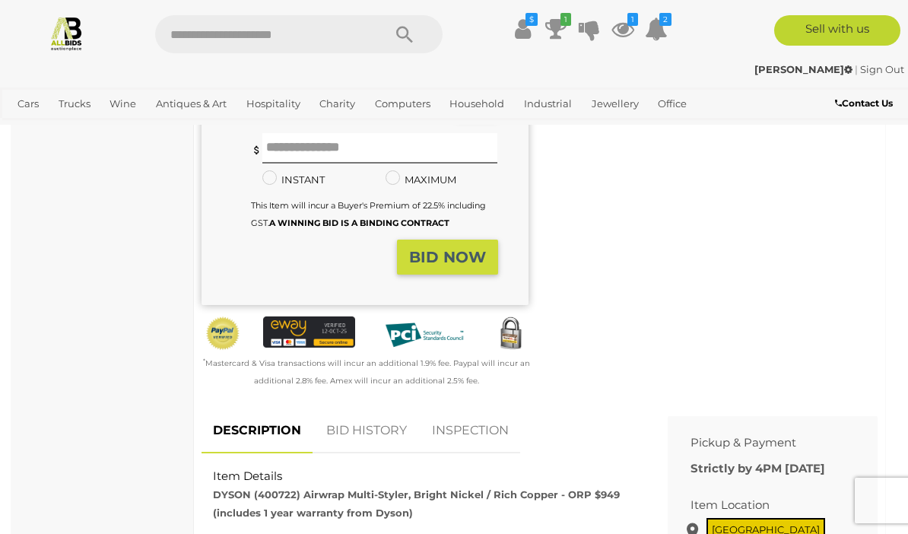
scroll to position [506, 0]
